Goal: Task Accomplishment & Management: Use online tool/utility

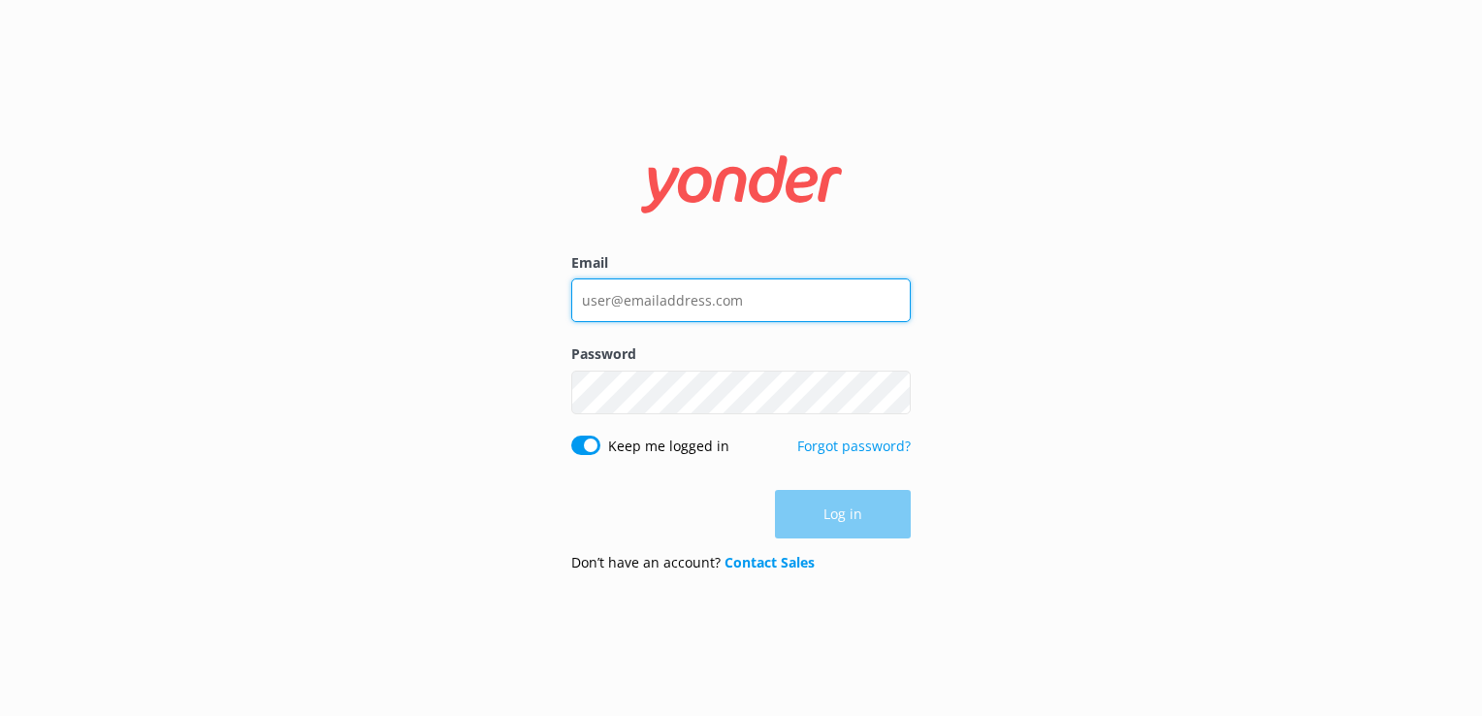
type input "[PERSON_NAME][EMAIL_ADDRESS][PERSON_NAME][DOMAIN_NAME]"
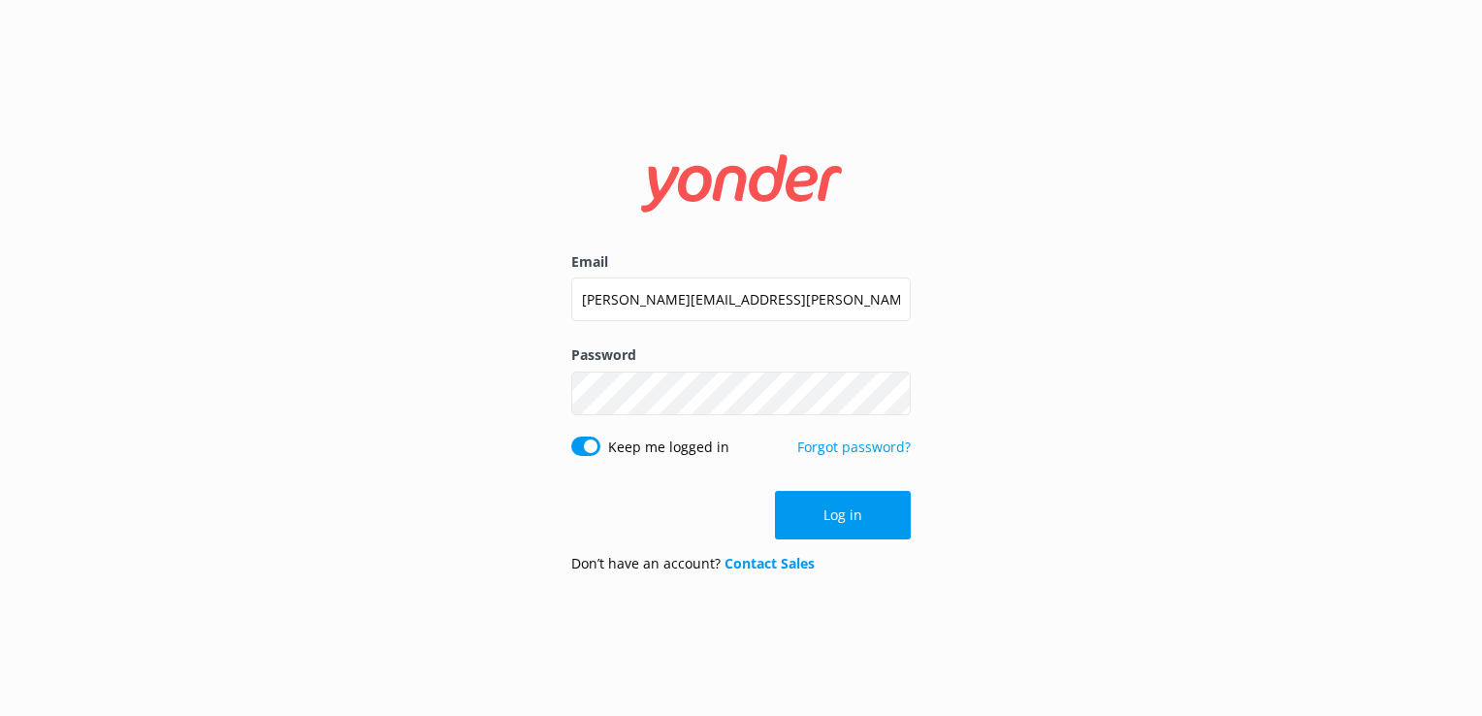
click at [1032, 453] on div "Email [PERSON_NAME][EMAIL_ADDRESS][PERSON_NAME][DOMAIN_NAME] Password Show pass…" at bounding box center [741, 358] width 1482 height 716
click at [867, 500] on button "Log in" at bounding box center [843, 515] width 136 height 49
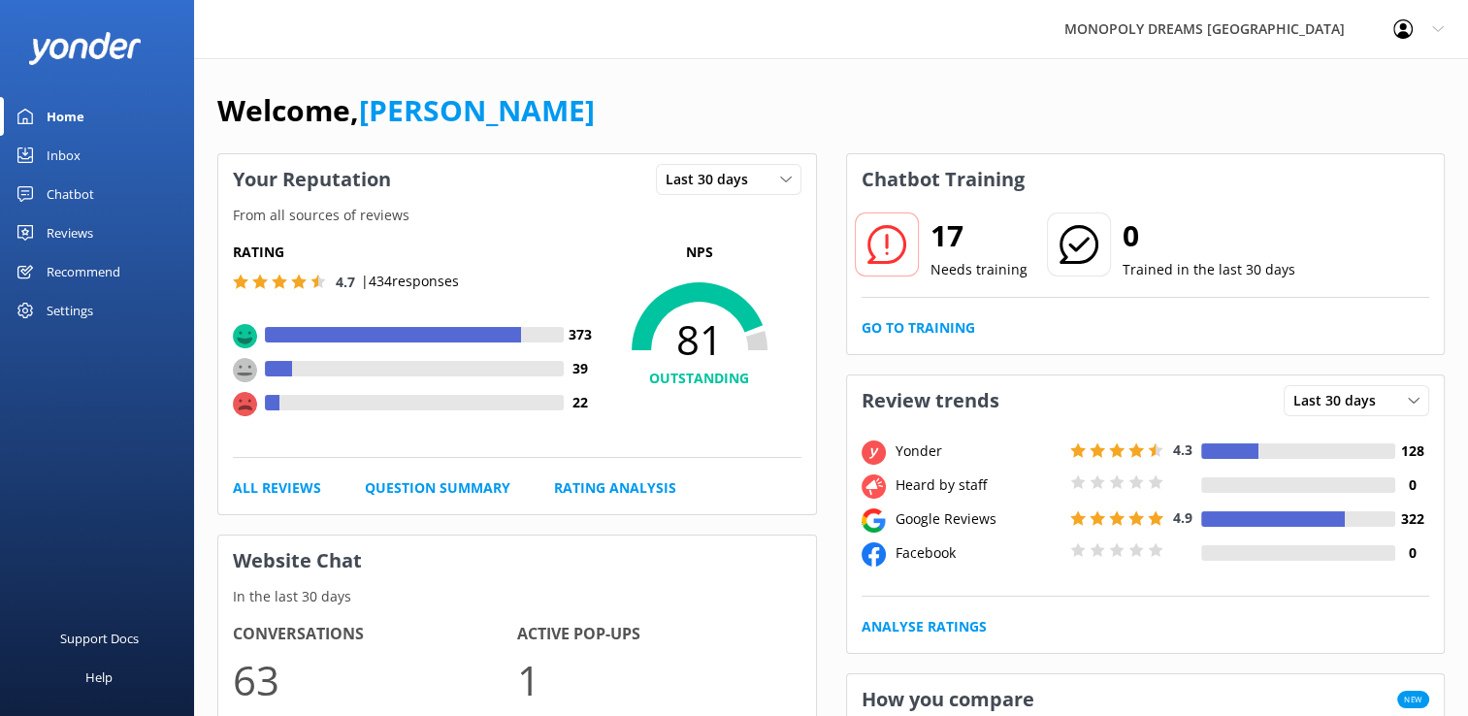
click at [55, 213] on div "Reviews" at bounding box center [70, 232] width 47 height 39
